Goal: Communication & Community: Participate in discussion

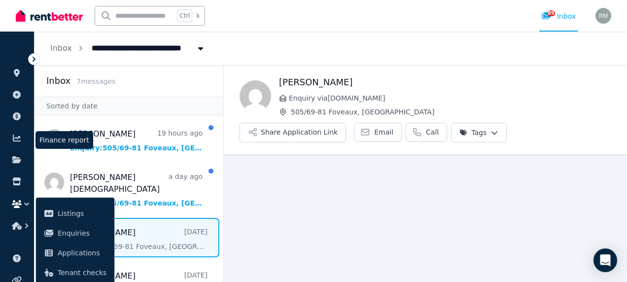
scroll to position [18, 0]
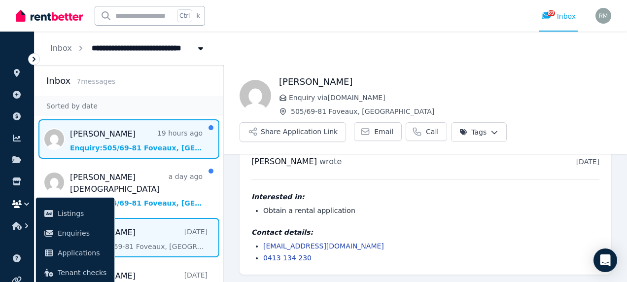
click at [117, 138] on span "Message list" at bounding box center [128, 138] width 189 height 39
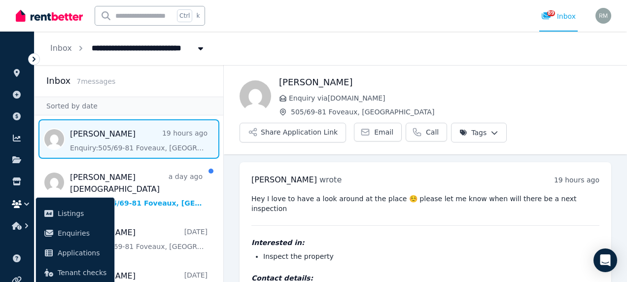
scroll to position [36, 0]
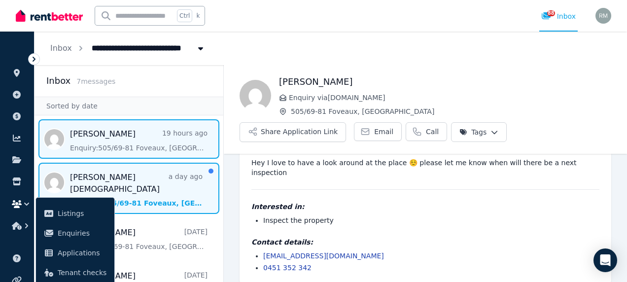
click at [128, 178] on span "Message list" at bounding box center [128, 188] width 189 height 51
